Goal: Information Seeking & Learning: Compare options

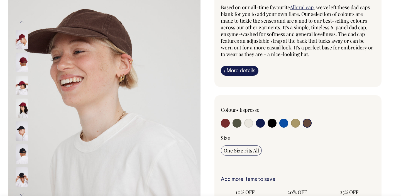
scroll to position [73, 0]
click at [236, 123] on input "radio" at bounding box center [237, 122] width 9 height 9
radio input "true"
select select "Olive"
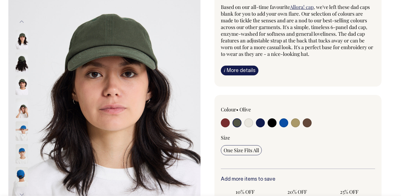
click at [248, 121] on input "radio" at bounding box center [248, 122] width 9 height 9
radio input "true"
select select "Natural"
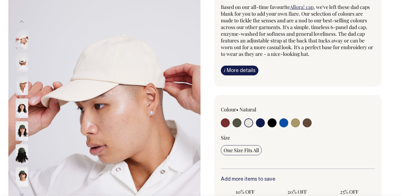
click at [255, 122] on div at bounding box center [252, 123] width 62 height 10
click at [267, 123] on div at bounding box center [252, 123] width 62 height 10
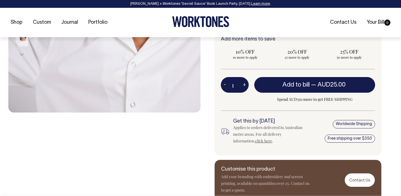
scroll to position [1, 0]
drag, startPoint x: 236, startPoint y: 85, endPoint x: 217, endPoint y: 86, distance: 19.0
click at [220, 85] on div "Colour • Natural" at bounding box center [298, 55] width 167 height 200
type input "15"
radio input "true"
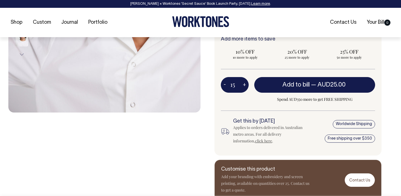
type input "15"
click at [266, 114] on div "Colour • Natural" at bounding box center [298, 55] width 167 height 200
click at [290, 104] on div "15 - + Add to bill — AUD25.00 AUD22.50 Spend AUD350 more to get FREE SHIPPING" at bounding box center [298, 94] width 154 height 34
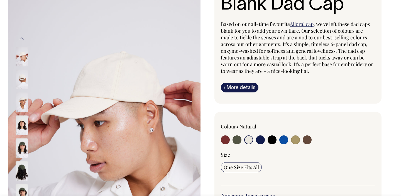
scroll to position [56, 0]
click at [227, 139] on input "radio" at bounding box center [225, 139] width 9 height 9
radio input "true"
select select "Burgundy"
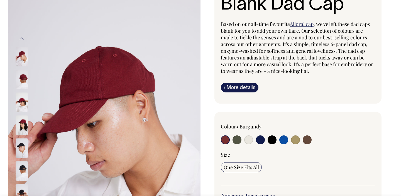
click at [237, 139] on input "radio" at bounding box center [237, 139] width 9 height 9
radio input "true"
select select "Olive"
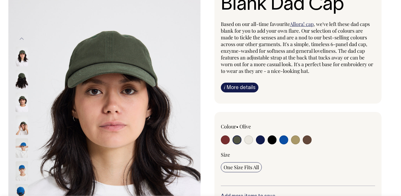
click at [250, 140] on input "radio" at bounding box center [248, 139] width 9 height 9
radio input "true"
select select "Natural"
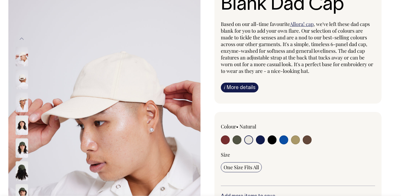
click at [261, 138] on input "radio" at bounding box center [260, 139] width 9 height 9
radio input "true"
select select "Dark Navy"
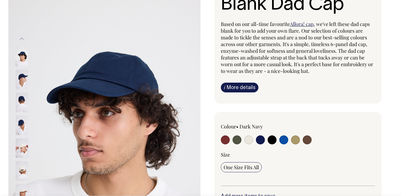
click at [274, 140] on input "radio" at bounding box center [272, 139] width 9 height 9
radio input "true"
select select "Black"
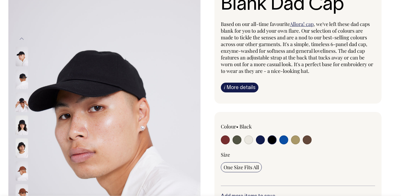
click at [286, 141] on input "radio" at bounding box center [283, 139] width 9 height 9
radio input "true"
select select "Worker Blue"
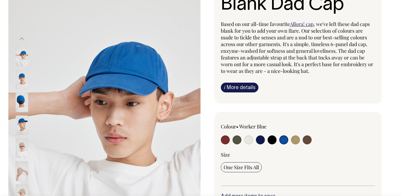
click at [294, 141] on input "radio" at bounding box center [295, 139] width 9 height 9
radio input "true"
select select "Washed Khaki"
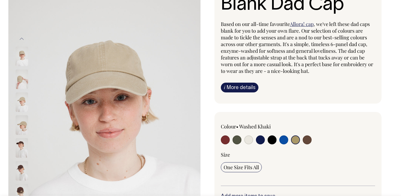
click at [309, 142] on input "radio" at bounding box center [307, 139] width 9 height 9
radio input "true"
select select "Espresso"
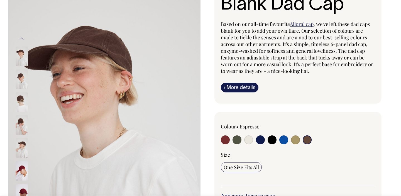
click at [272, 140] on input "radio" at bounding box center [272, 139] width 9 height 9
radio input "true"
select select "Black"
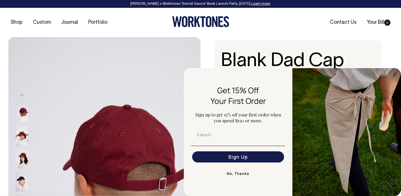
click at [370, 42] on div "Blank Dad Cap Based on our all-time favourite Allora! cap , we've left these da…" at bounding box center [298, 100] width 167 height 120
